Goal: Navigation & Orientation: Find specific page/section

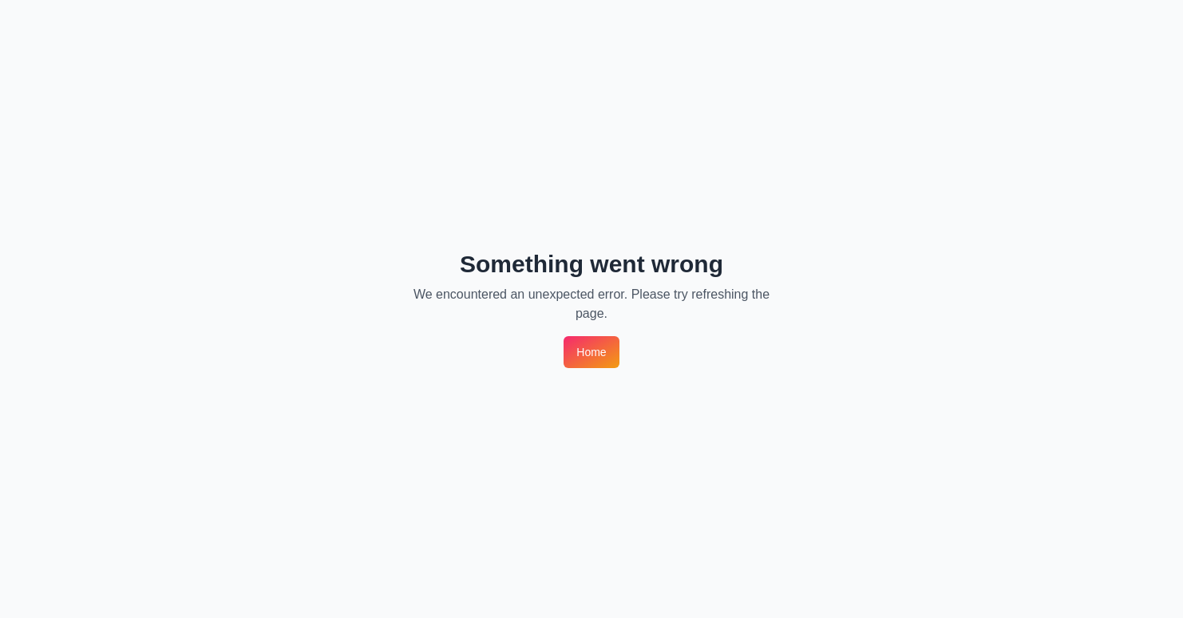
click at [575, 359] on link "Home" at bounding box center [591, 352] width 55 height 32
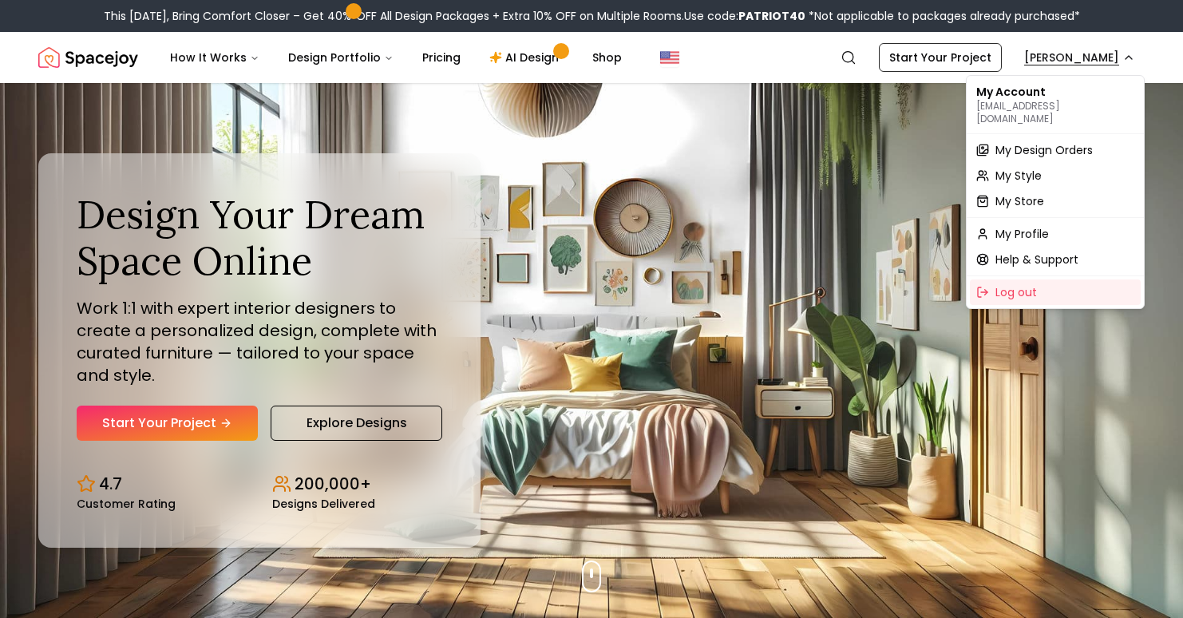
click at [1071, 142] on span "My Design Orders" at bounding box center [1044, 150] width 97 height 16
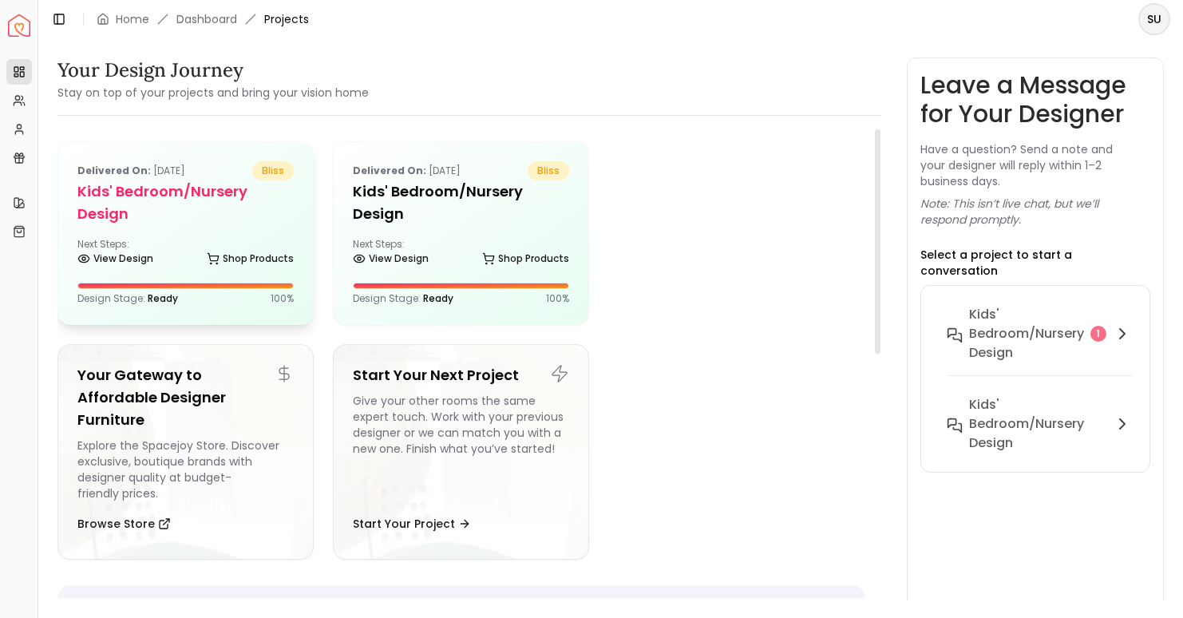
click at [213, 234] on div "Delivered on: [DATE] bliss Kids' Bedroom/Nursery design Next Steps: View Design…" at bounding box center [185, 233] width 255 height 182
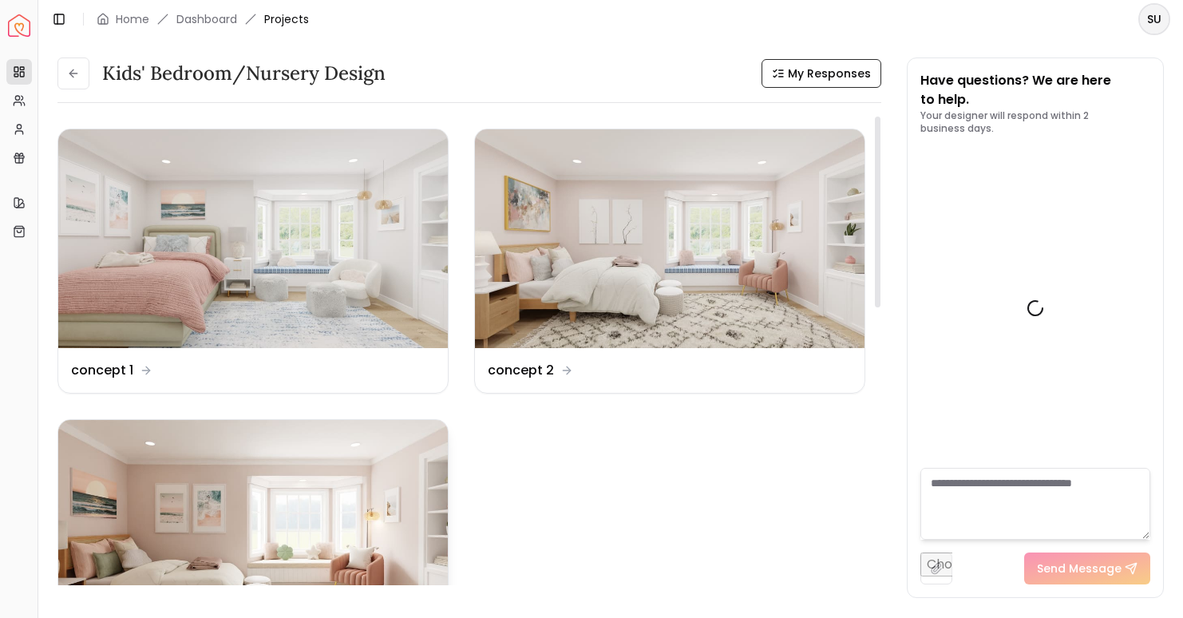
scroll to position [1207, 0]
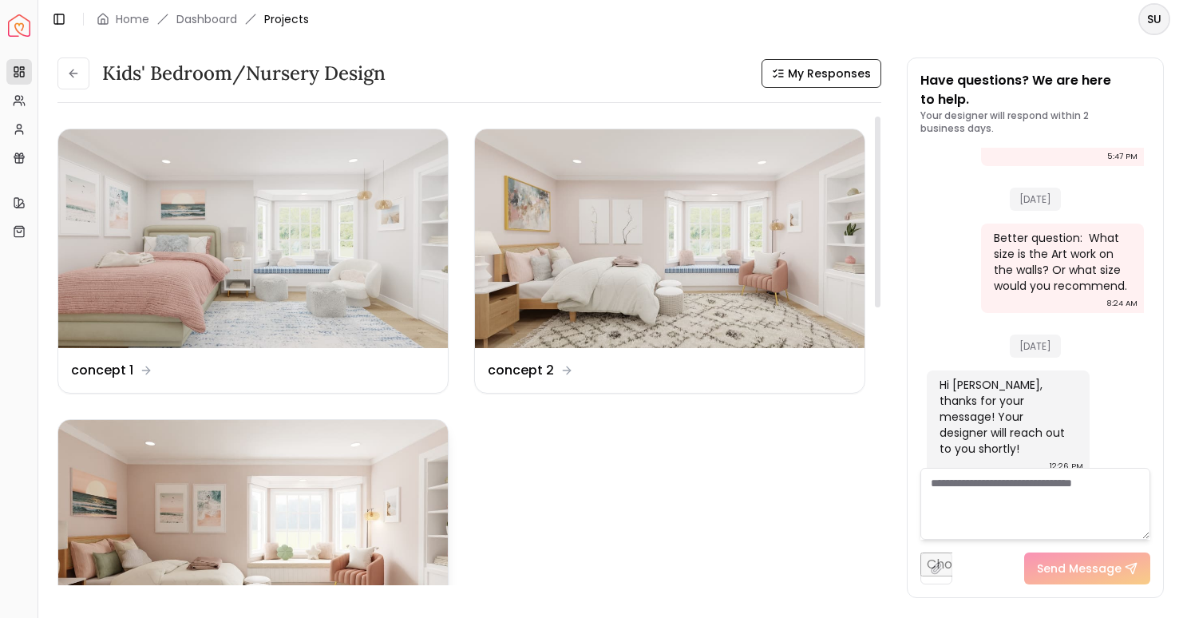
click at [322, 457] on img at bounding box center [253, 529] width 390 height 219
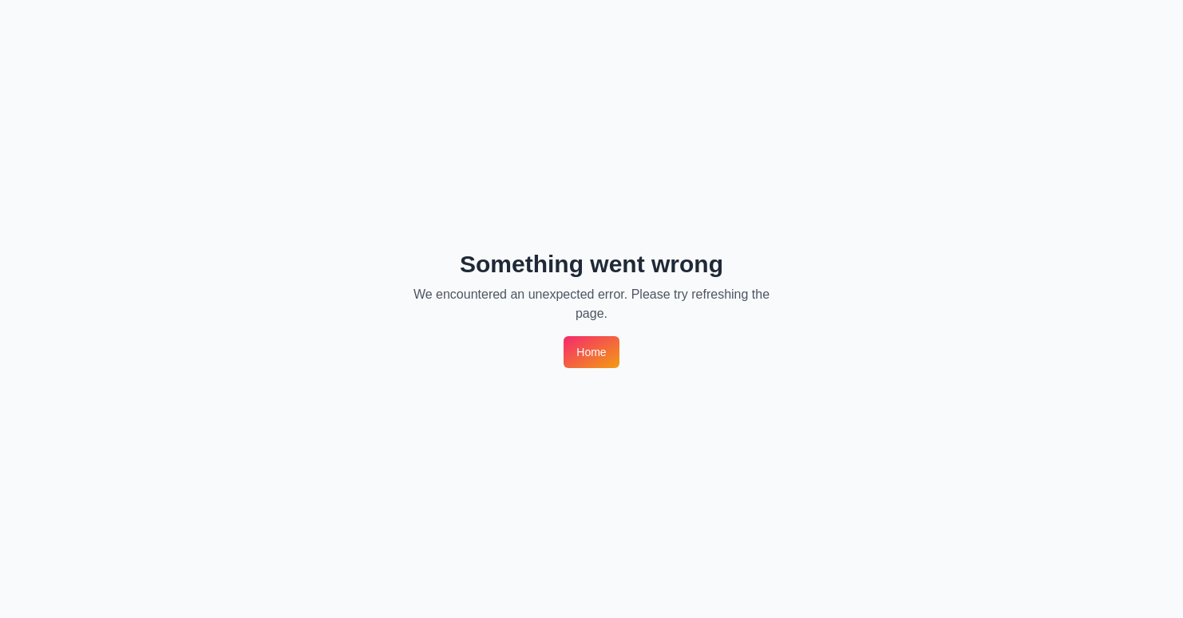
click at [582, 351] on link "Home" at bounding box center [591, 352] width 55 height 32
